Goal: Navigation & Orientation: Find specific page/section

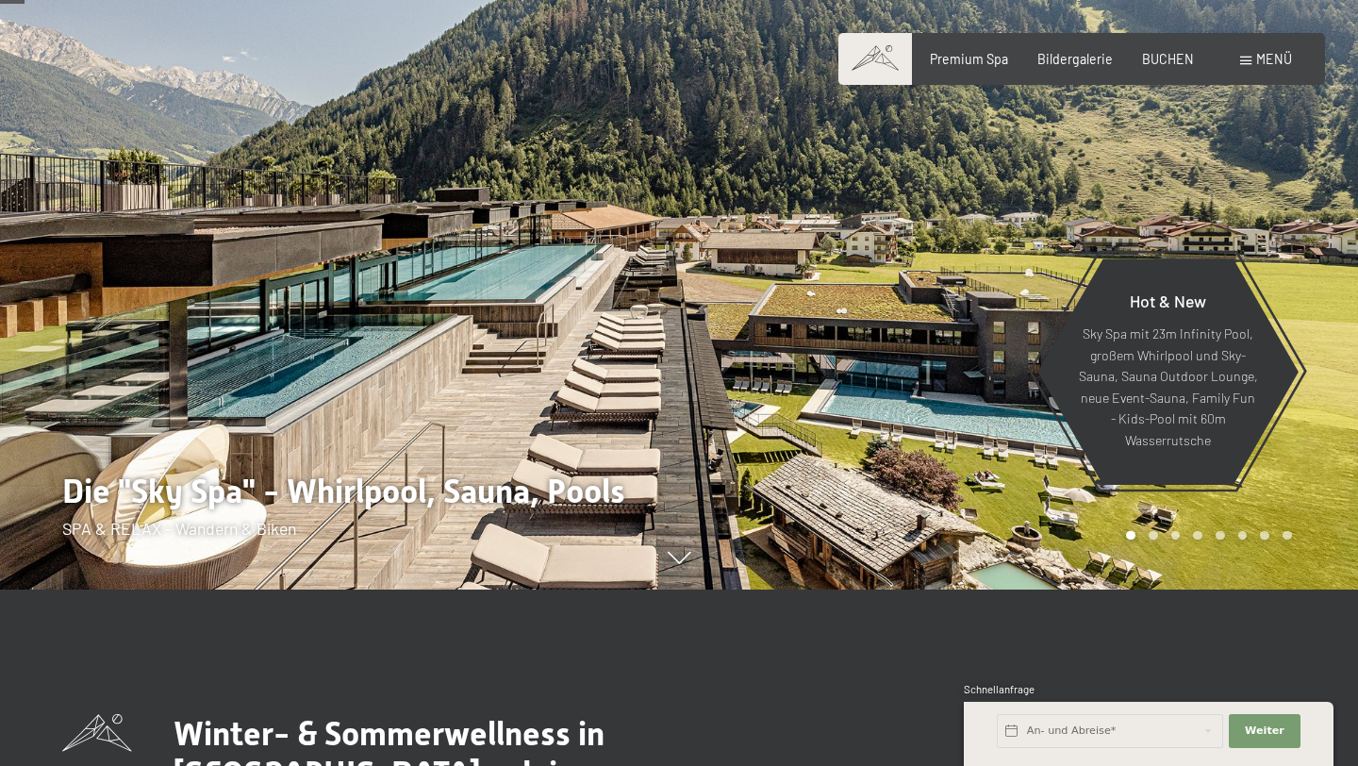
scroll to position [174, 0]
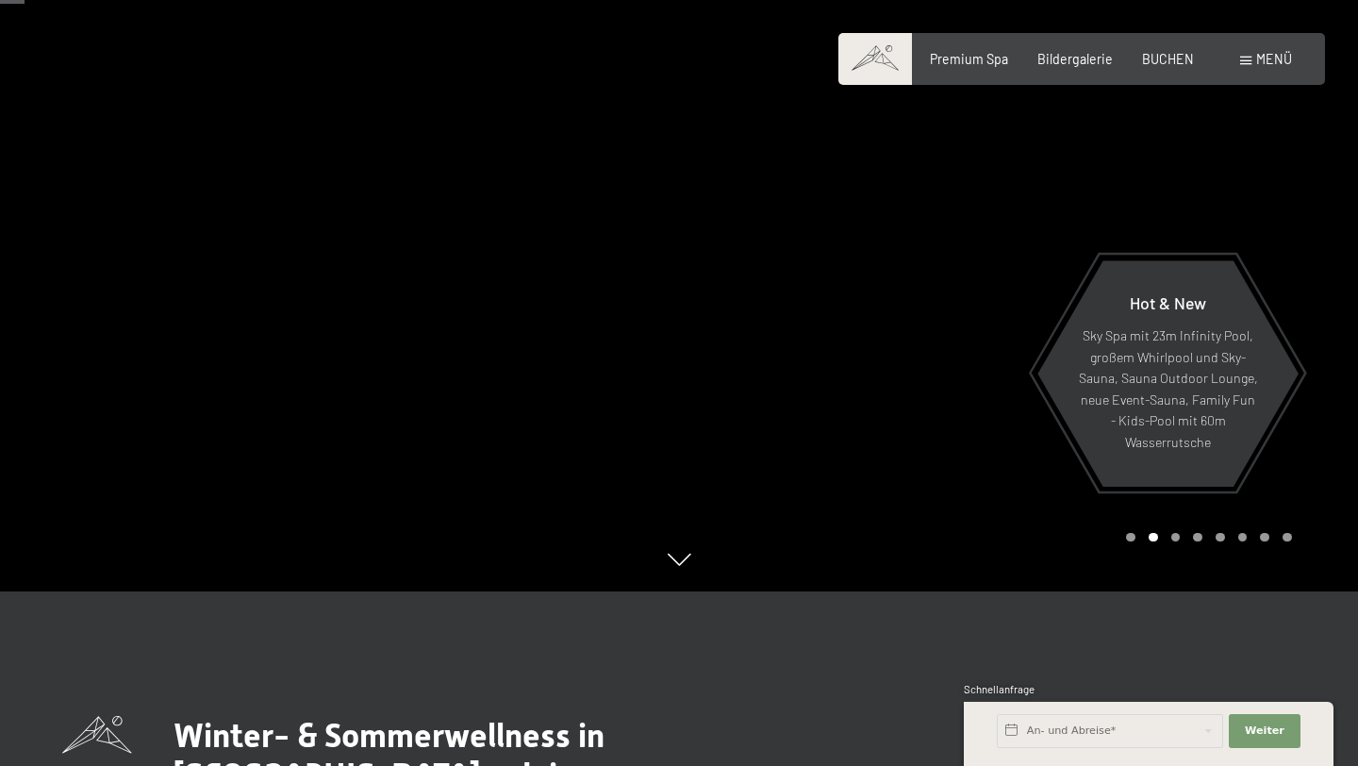
click at [1182, 537] on div "Carousel Pagination" at bounding box center [1205, 537] width 172 height 9
click at [1179, 536] on div "Carousel Page 3" at bounding box center [1175, 537] width 9 height 9
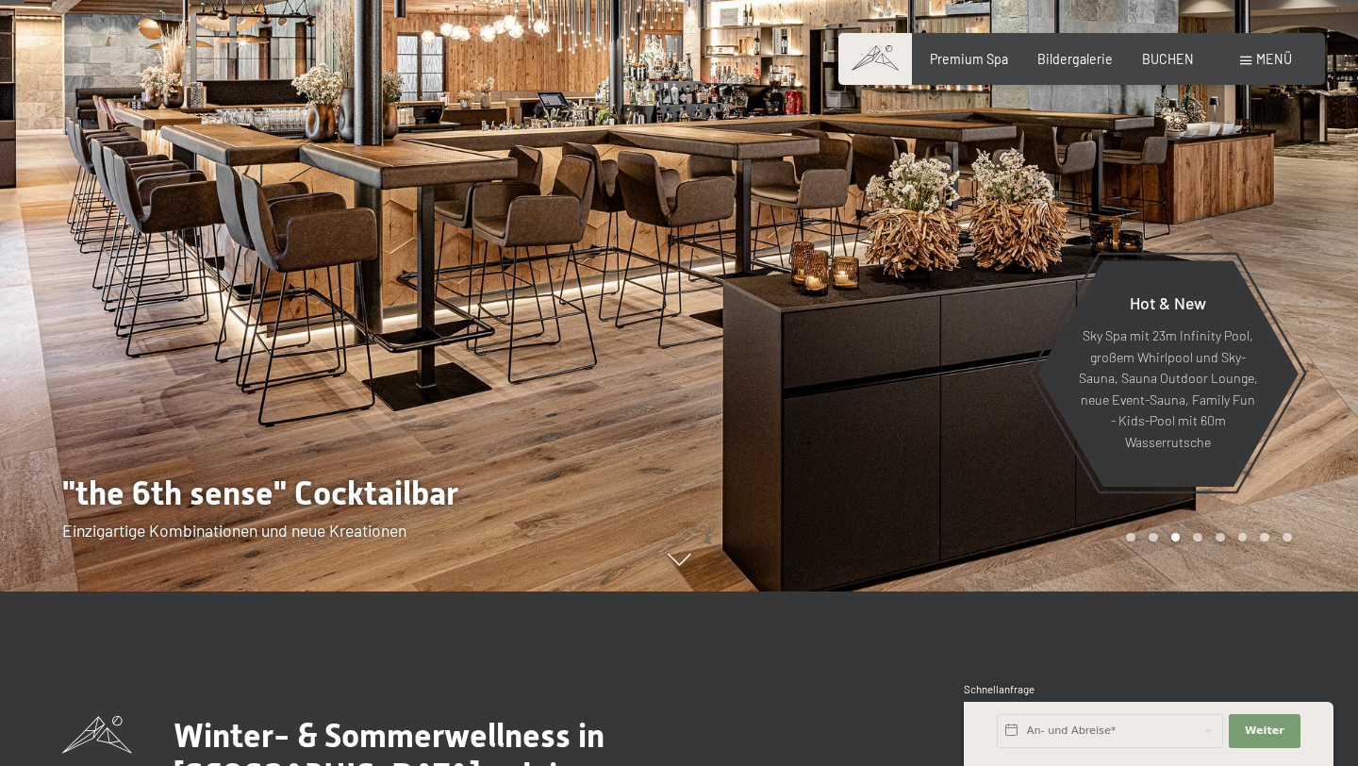
click at [1198, 537] on div "Carousel Page 4" at bounding box center [1197, 537] width 9 height 9
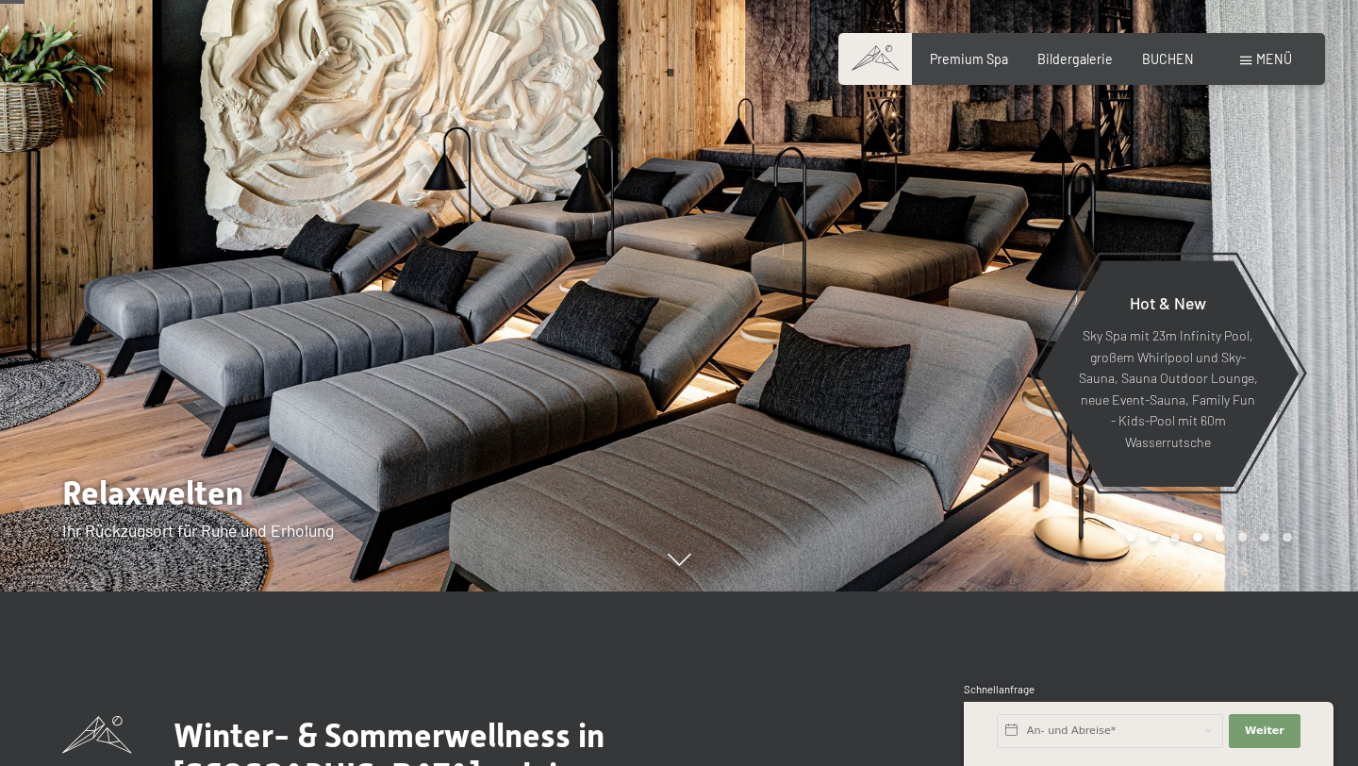
click at [1228, 533] on div "Carousel Pagination" at bounding box center [1205, 537] width 172 height 9
click at [1245, 533] on div "Carousel Page 6" at bounding box center [1242, 537] width 9 height 9
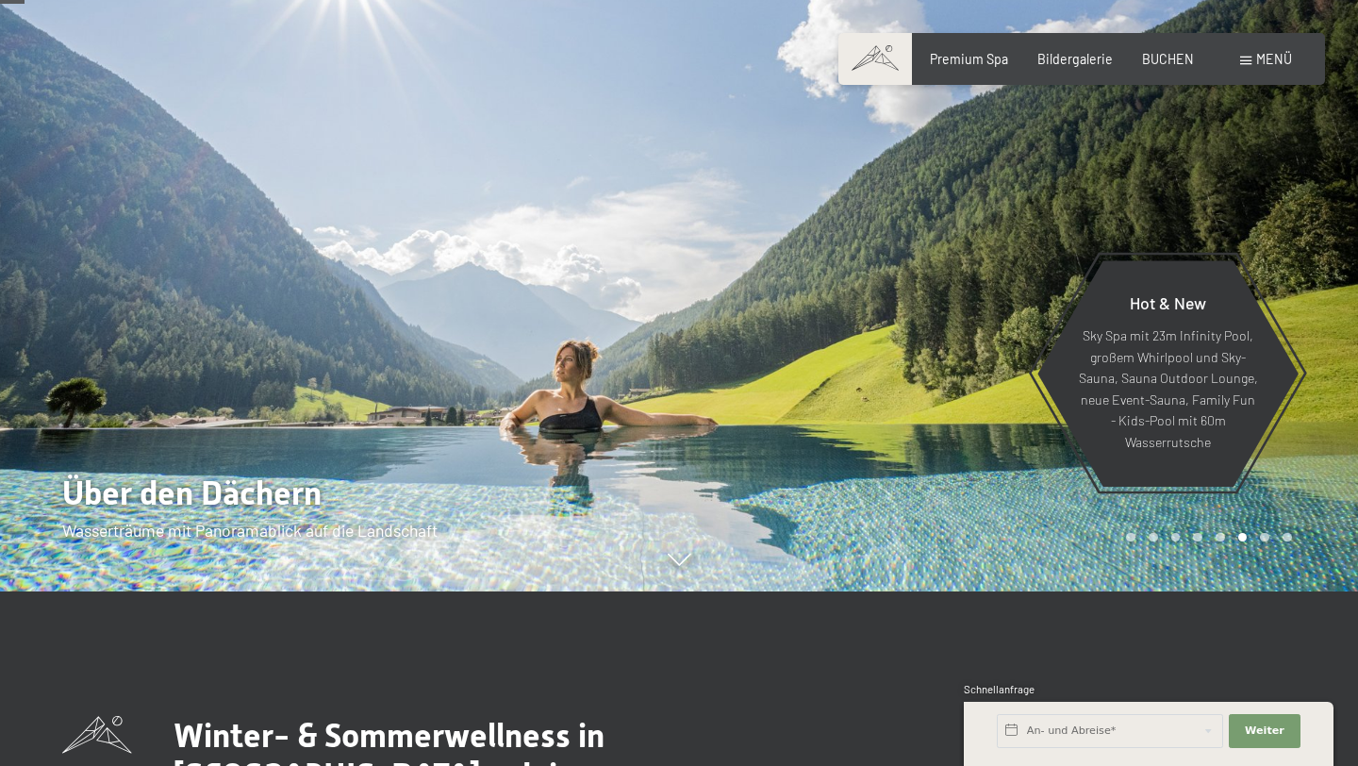
click at [1287, 544] on div at bounding box center [1018, 209] width 679 height 766
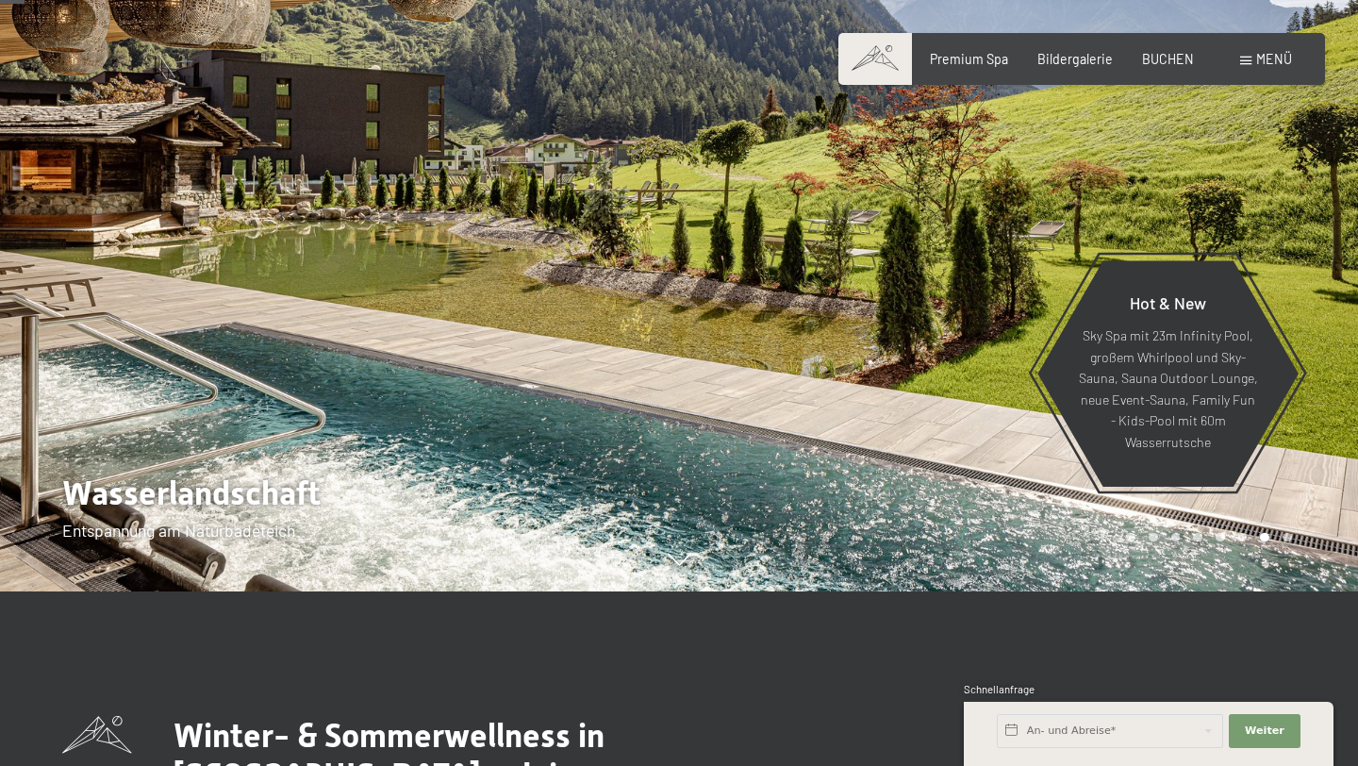
click at [1300, 540] on div at bounding box center [1018, 209] width 679 height 766
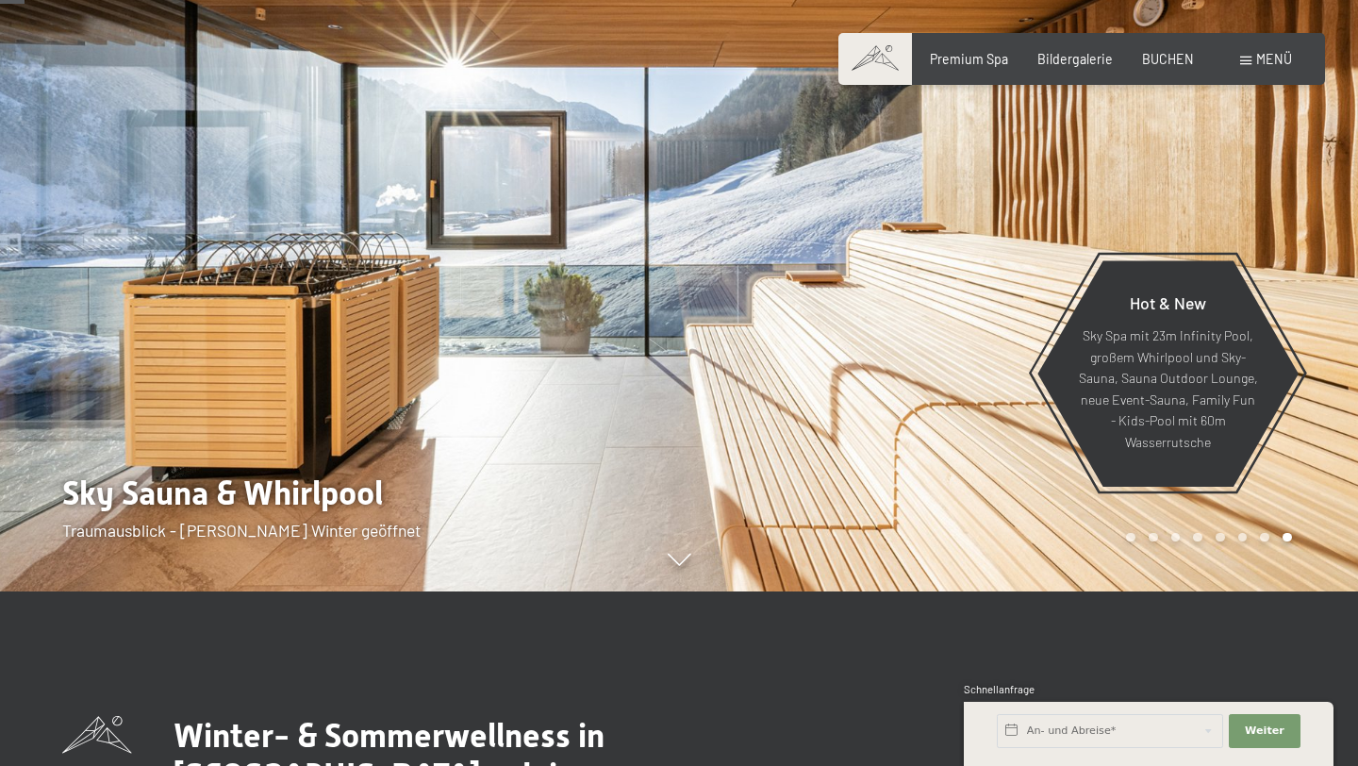
click at [1170, 527] on div at bounding box center [1018, 209] width 679 height 766
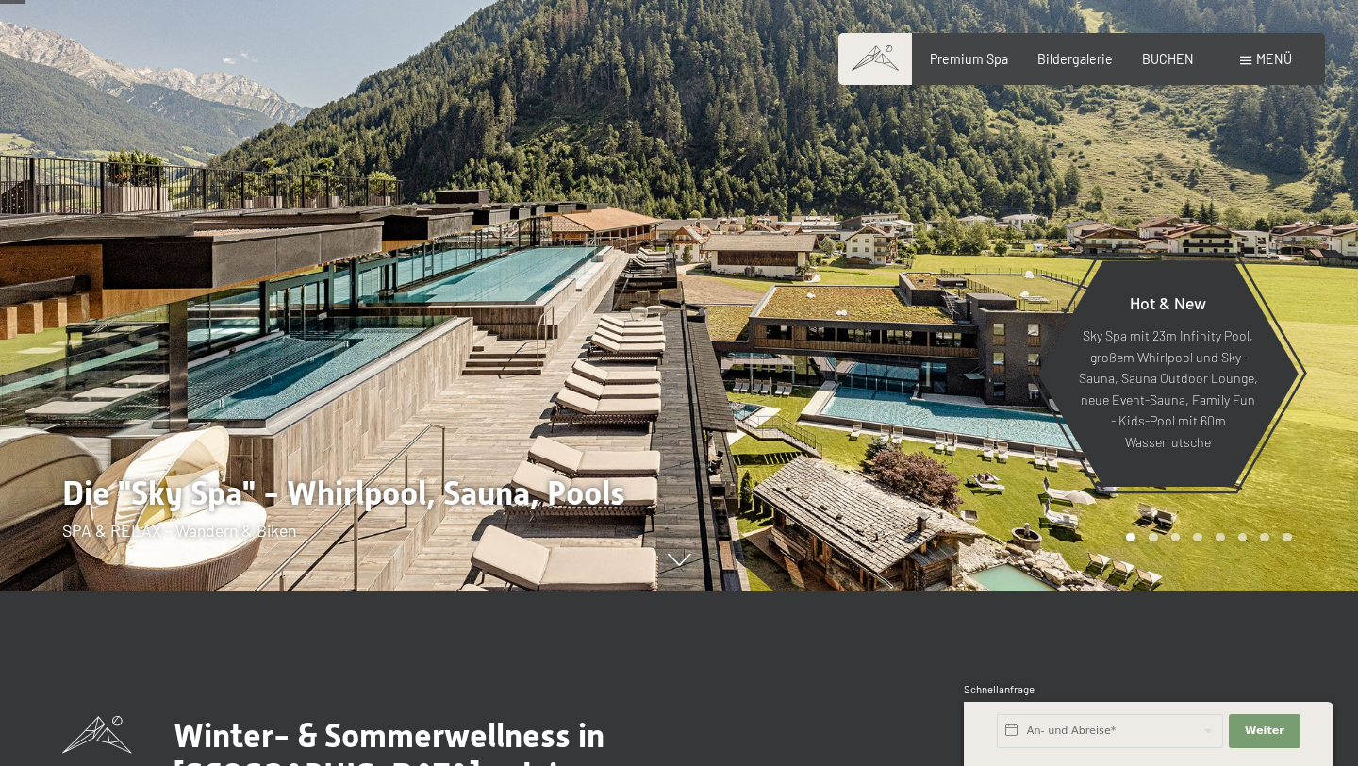
click at [1145, 528] on div at bounding box center [1018, 209] width 679 height 766
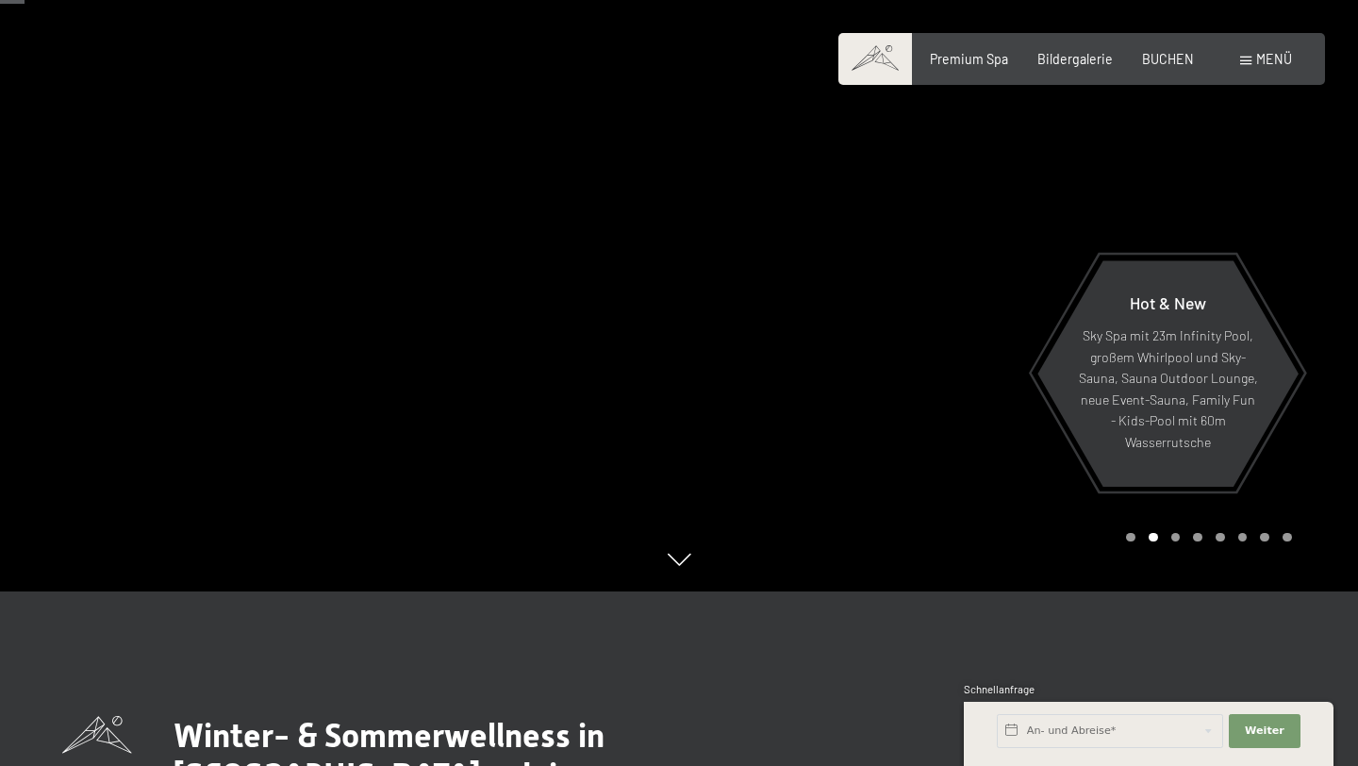
click at [1129, 538] on div "Carousel Page 1" at bounding box center [1130, 537] width 9 height 9
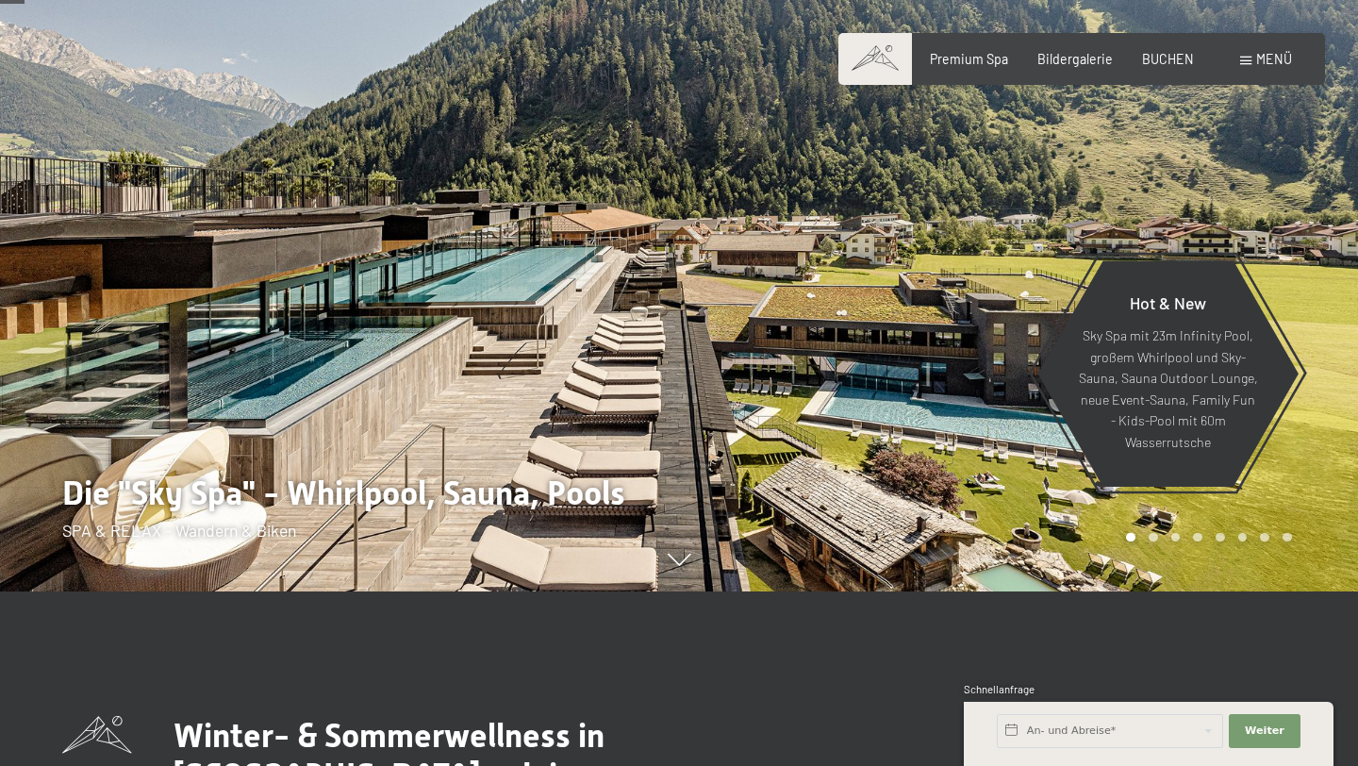
click at [1144, 537] on div "Carousel Pagination" at bounding box center [1205, 537] width 172 height 9
click at [1154, 537] on div "Carousel Page 2" at bounding box center [1153, 537] width 9 height 9
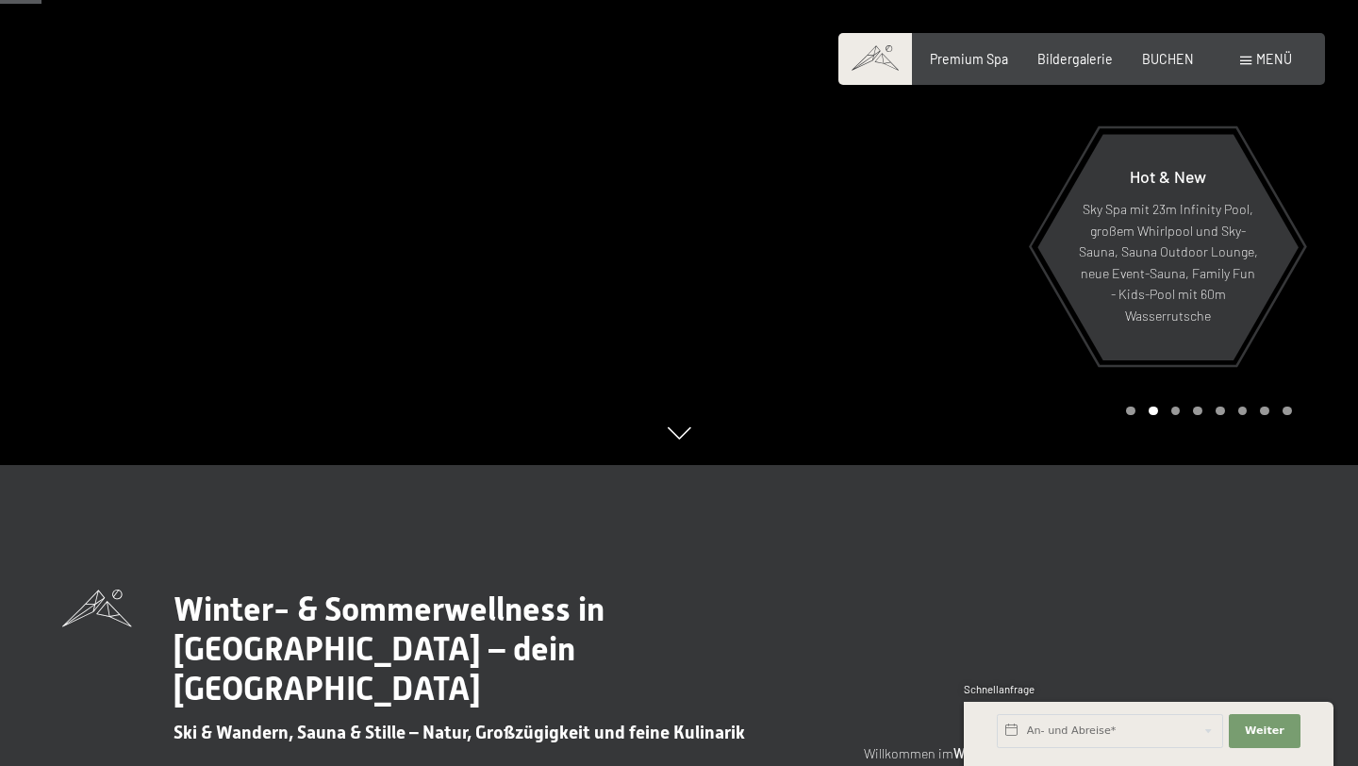
scroll to position [0, 0]
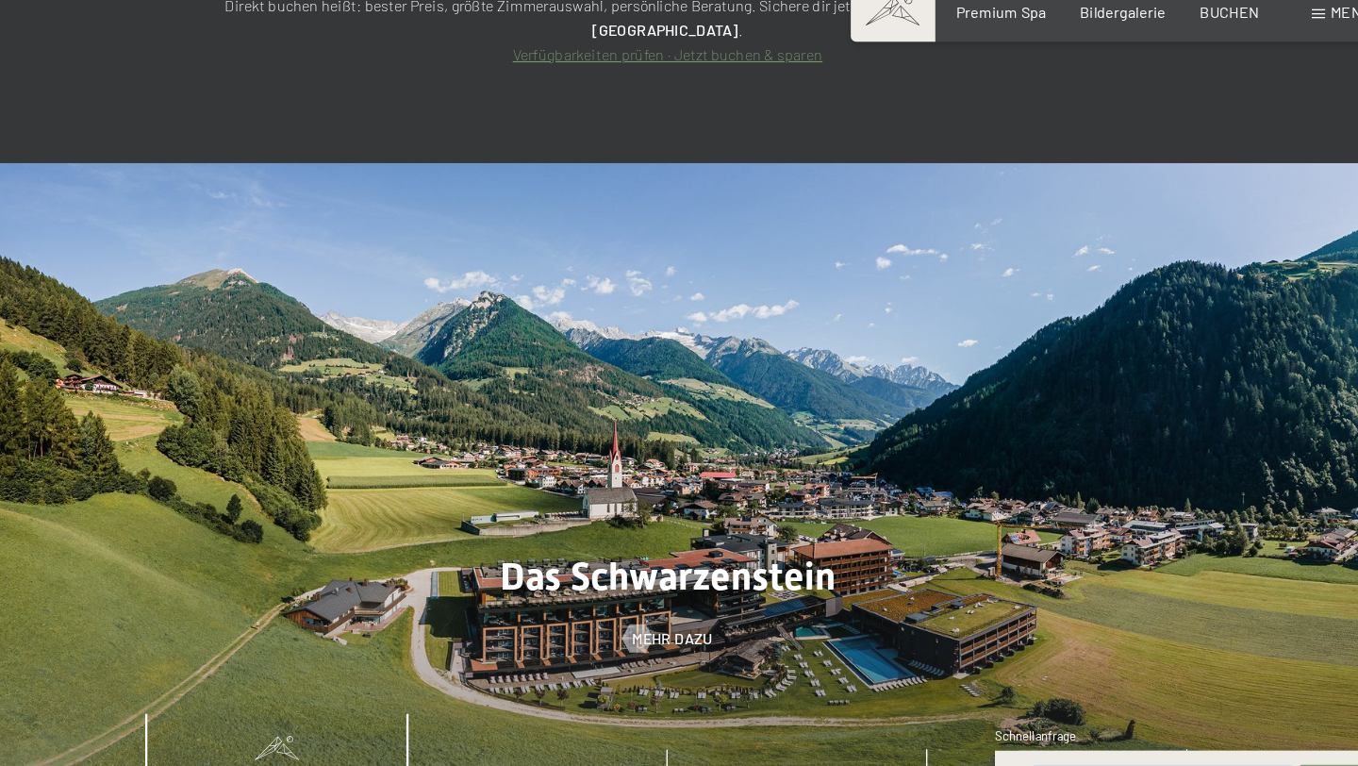
scroll to position [6435, 0]
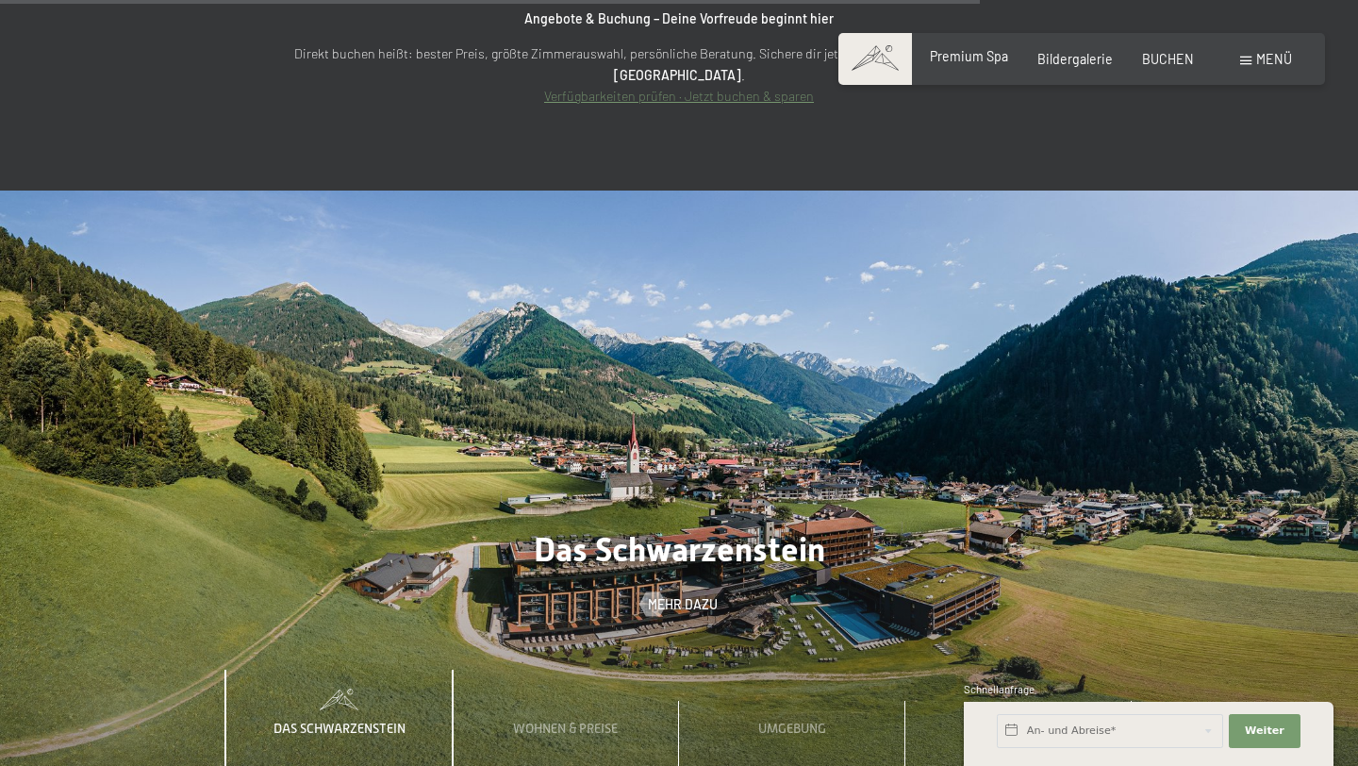
click at [992, 62] on span "Premium Spa" at bounding box center [969, 56] width 78 height 16
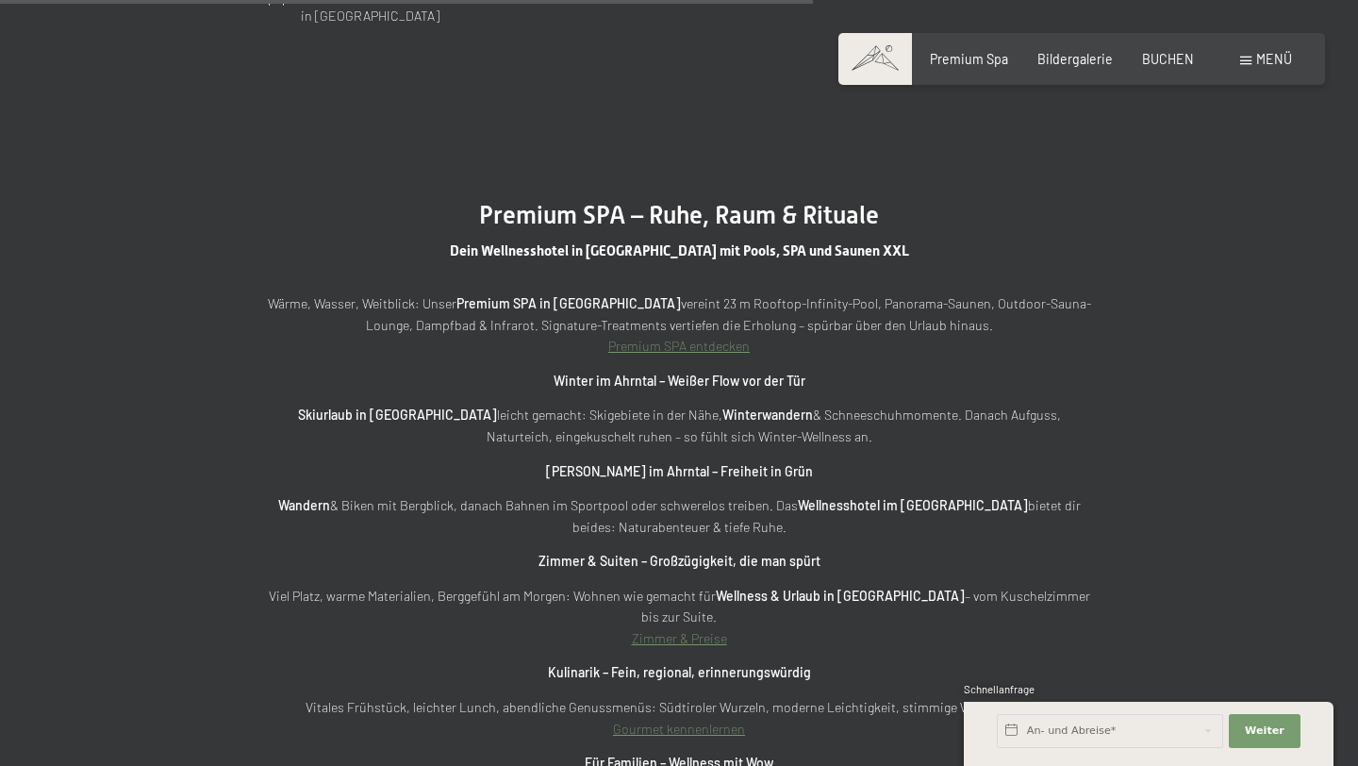
scroll to position [5009, 0]
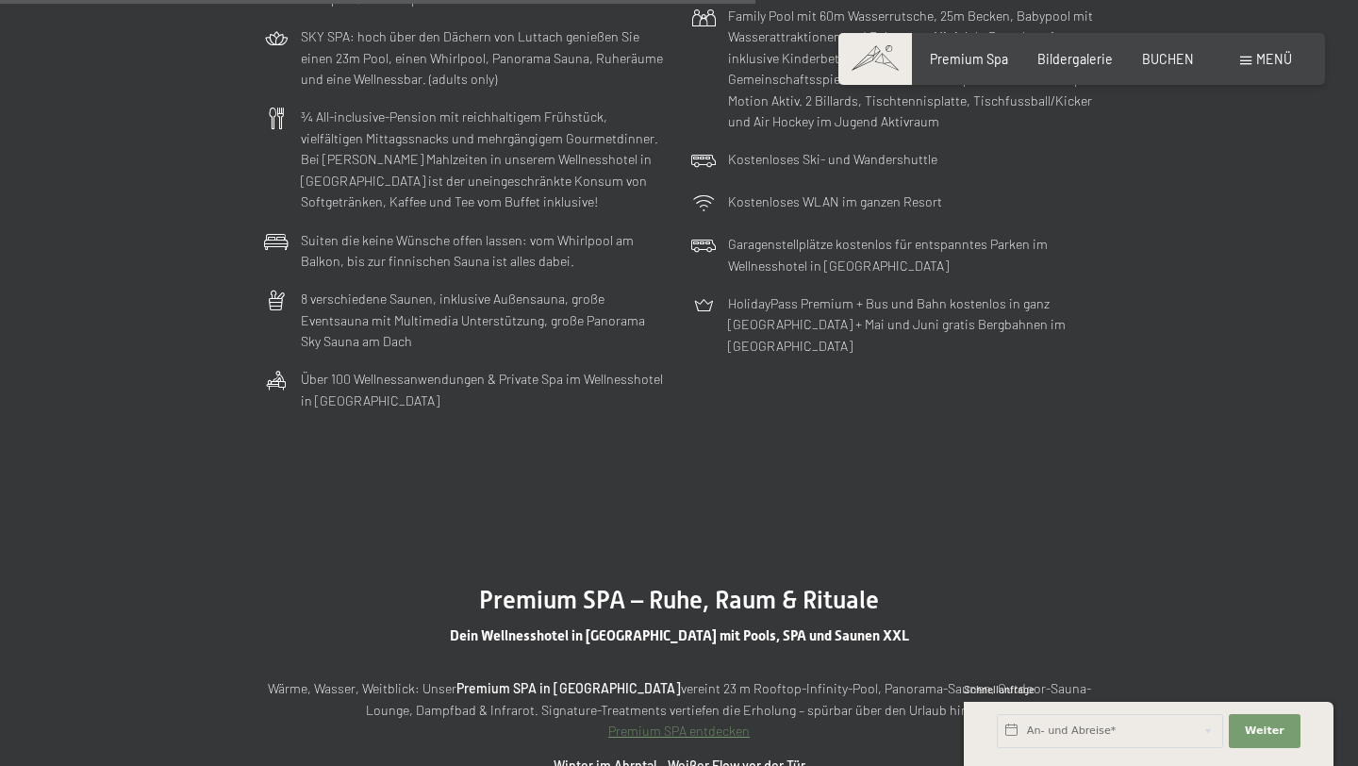
click at [1265, 60] on span "Menü" at bounding box center [1274, 59] width 36 height 16
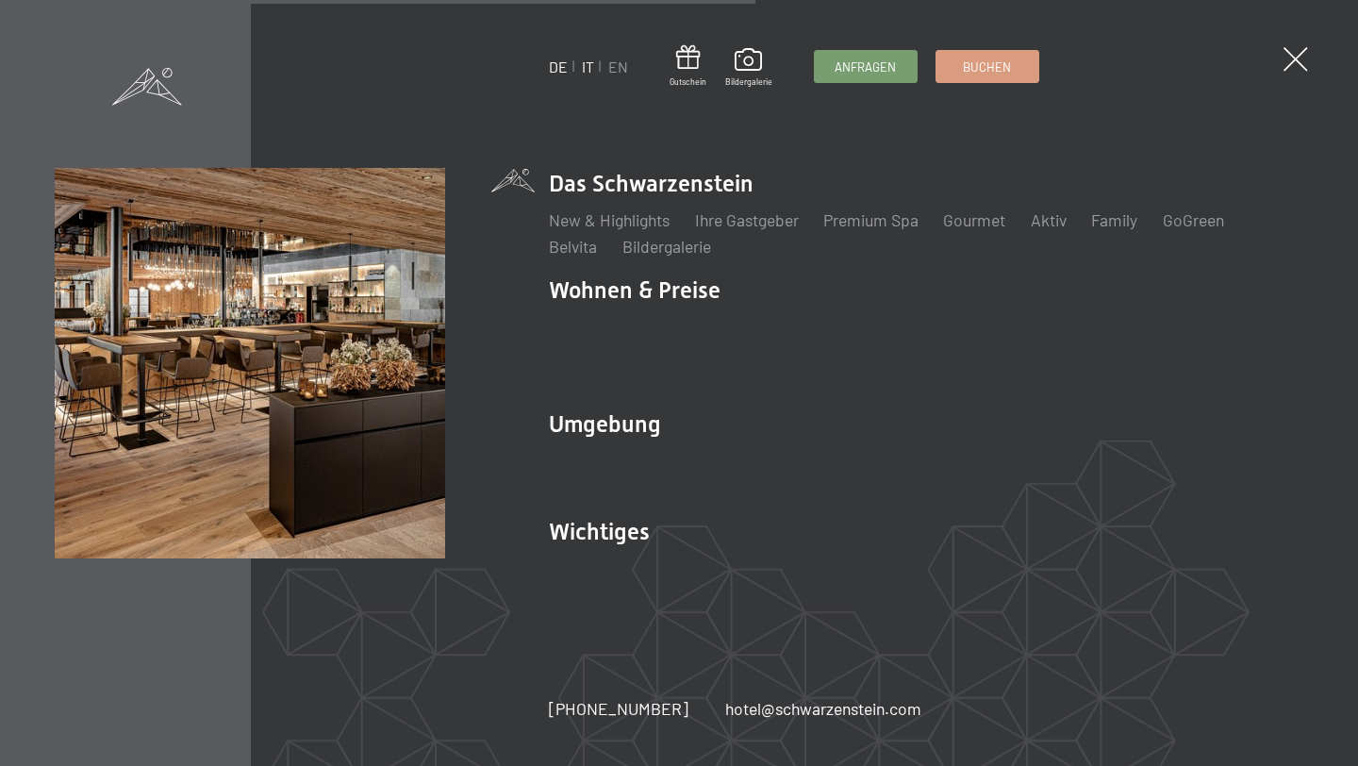
click at [587, 63] on link "IT" at bounding box center [588, 67] width 12 height 18
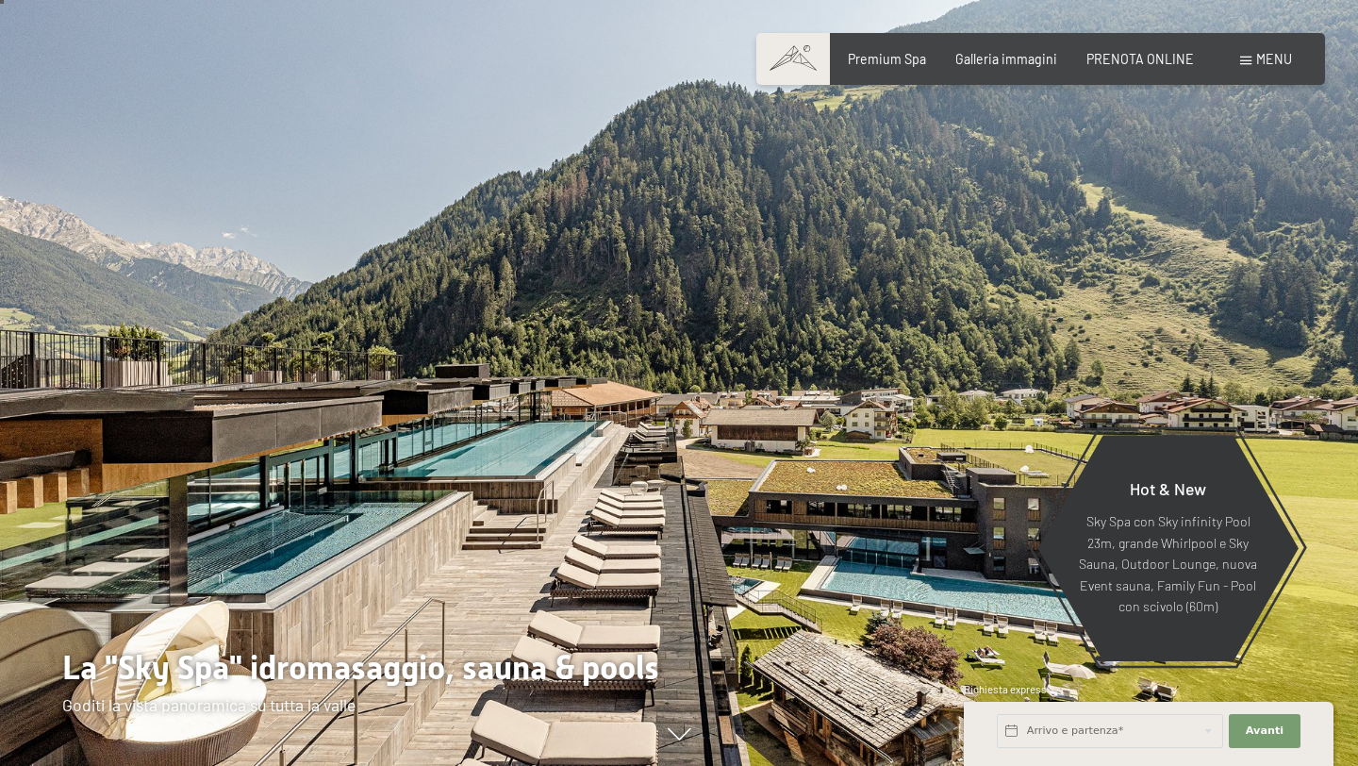
scroll to position [55, 0]
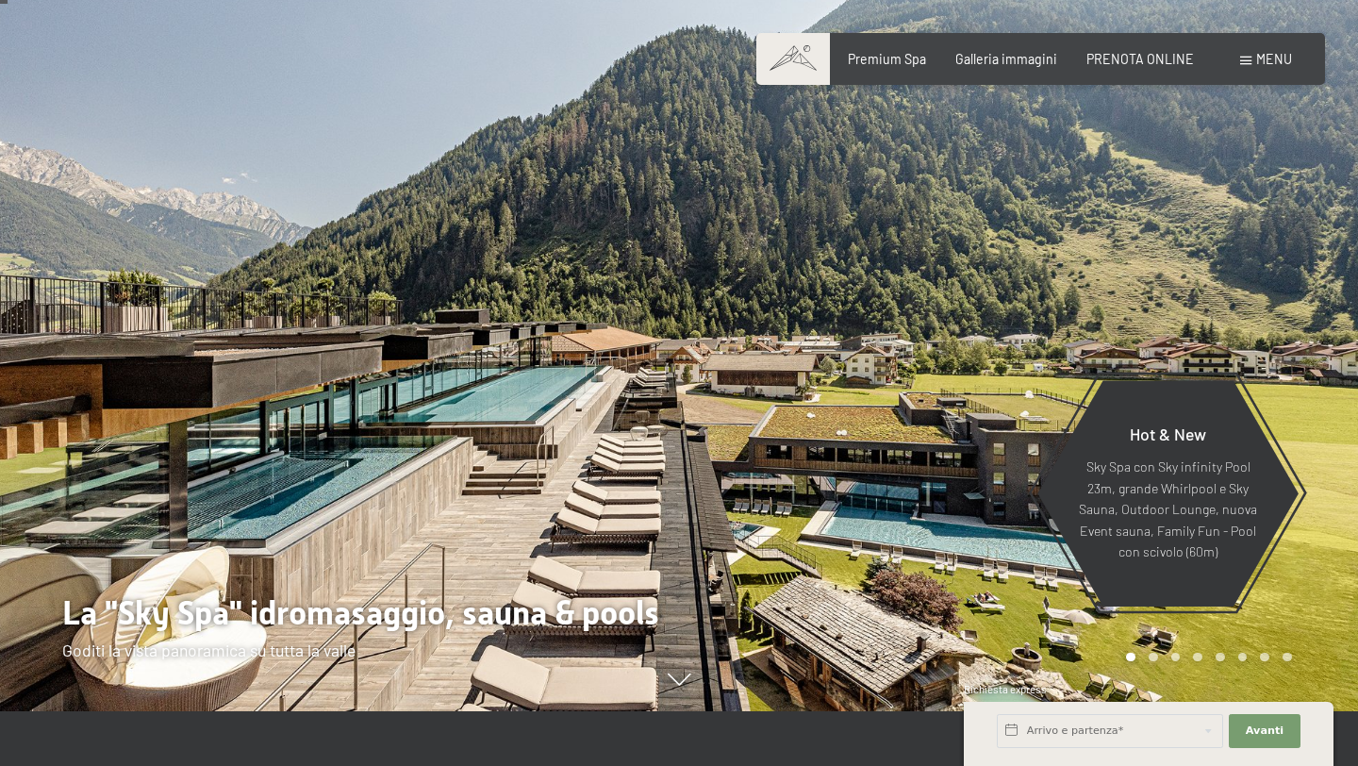
click at [1252, 66] on div "Menu" at bounding box center [1266, 59] width 52 height 19
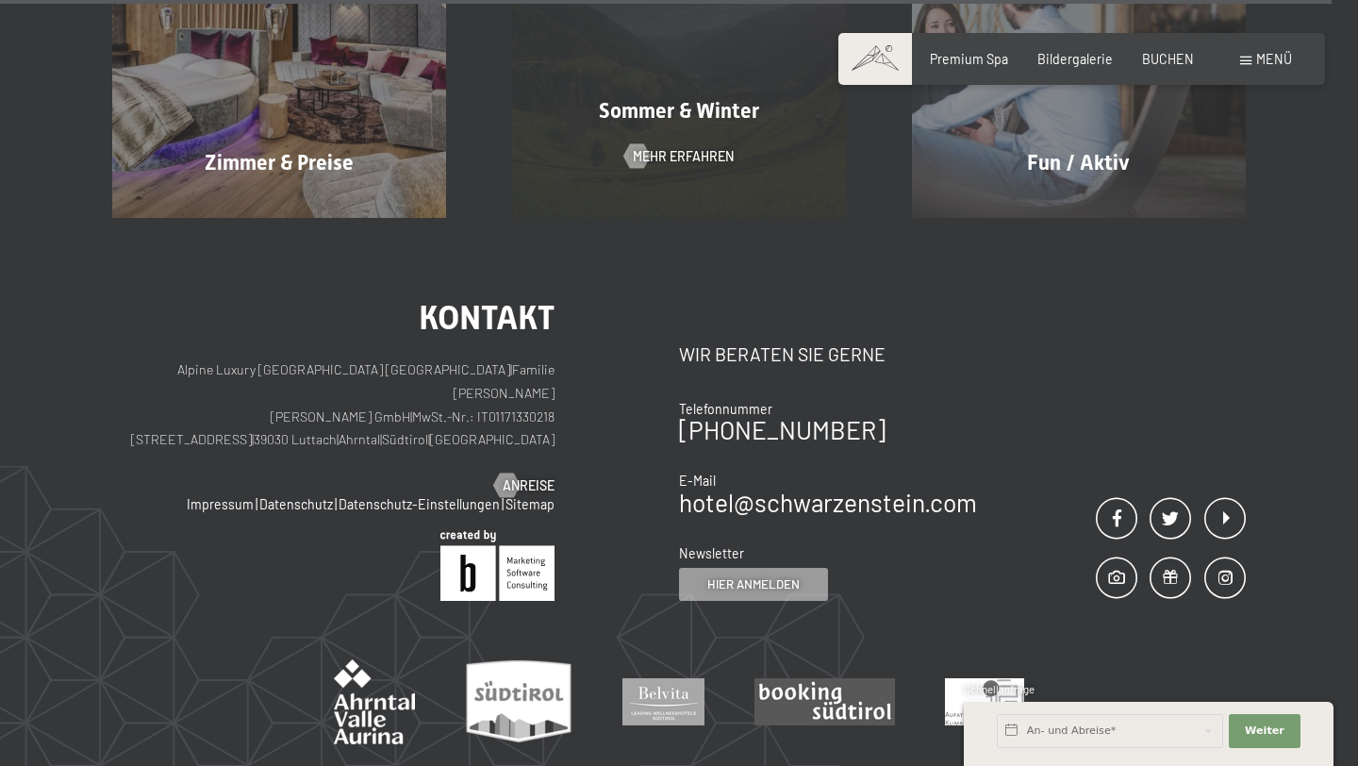
scroll to position [9007, 0]
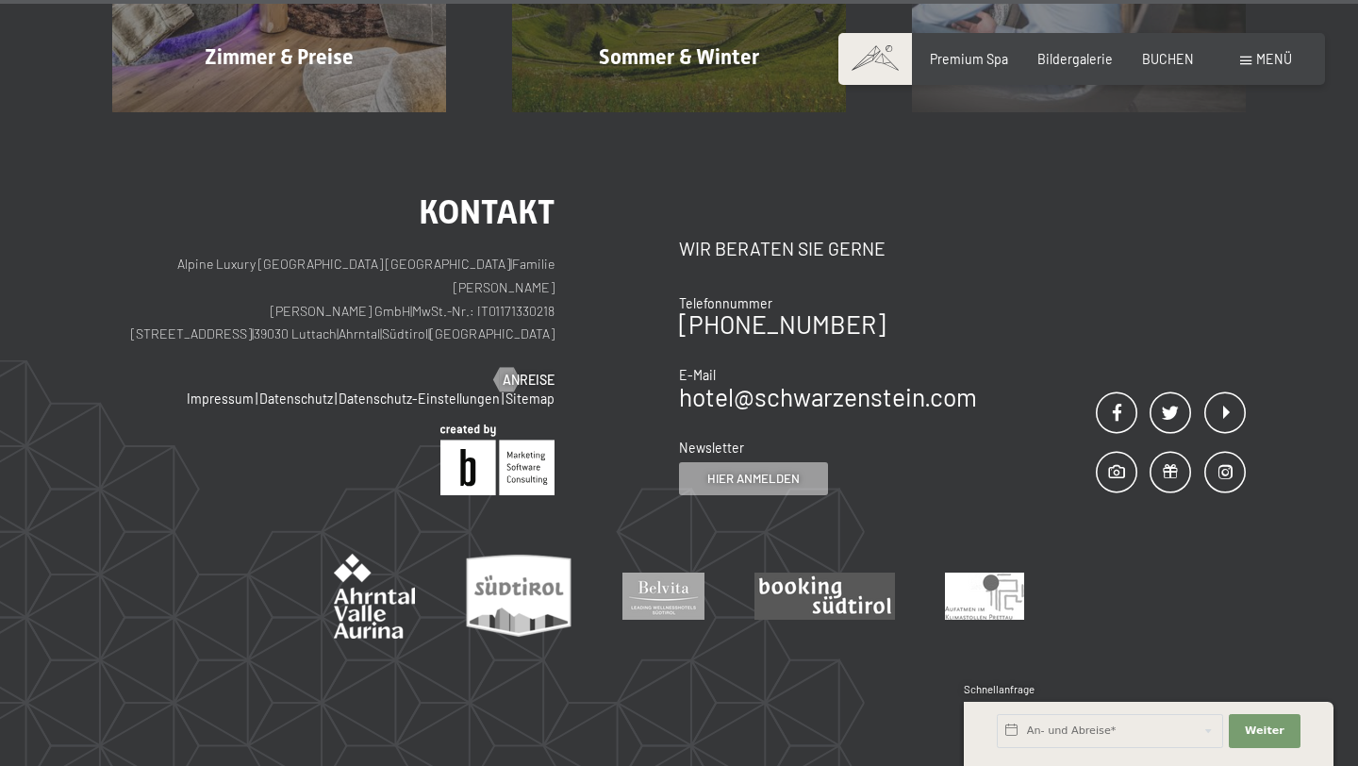
drag, startPoint x: 705, startPoint y: 240, endPoint x: 218, endPoint y: 2, distance: 542.4
